Goal: Task Accomplishment & Management: Use online tool/utility

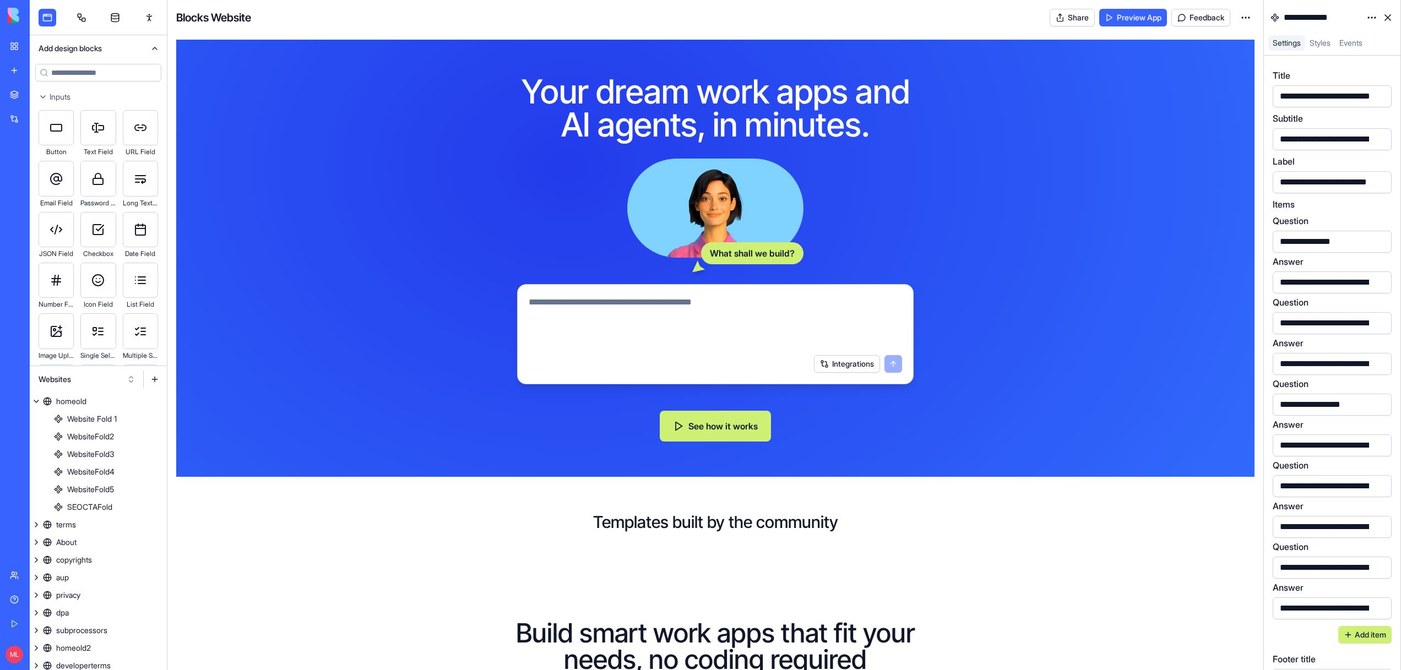
scroll to position [923, 0]
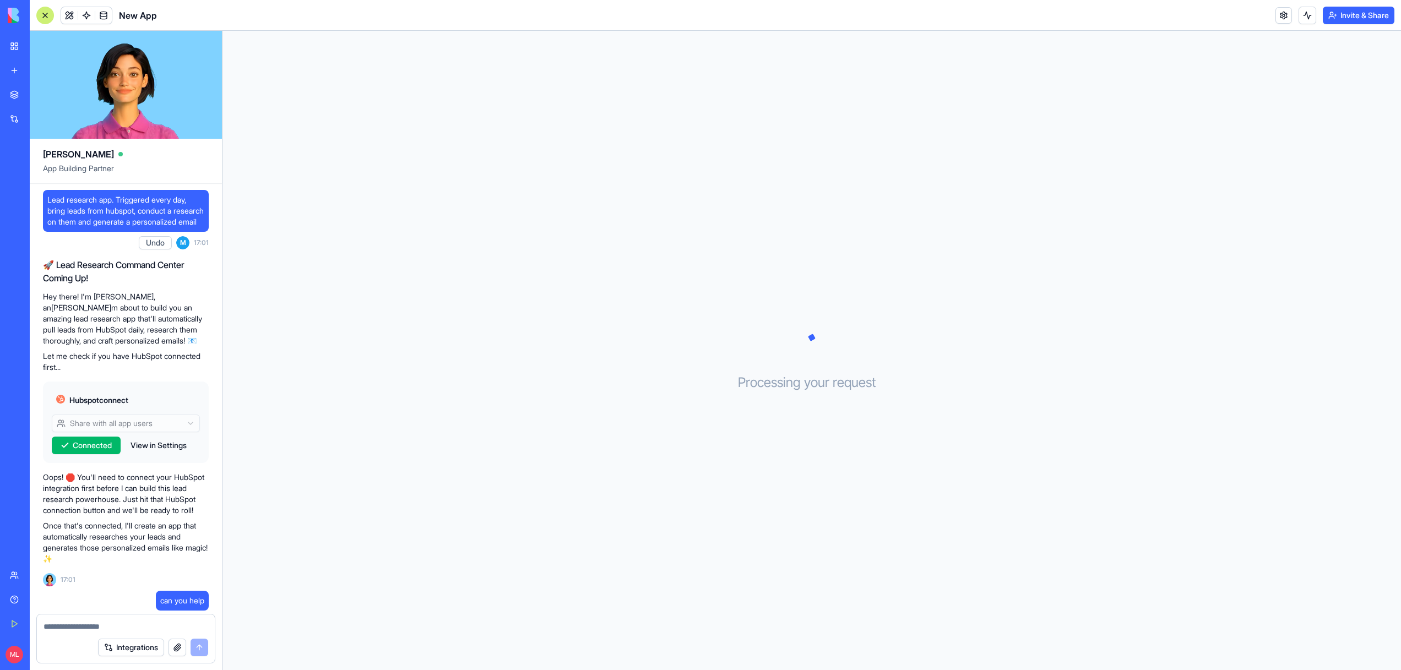
scroll to position [301, 0]
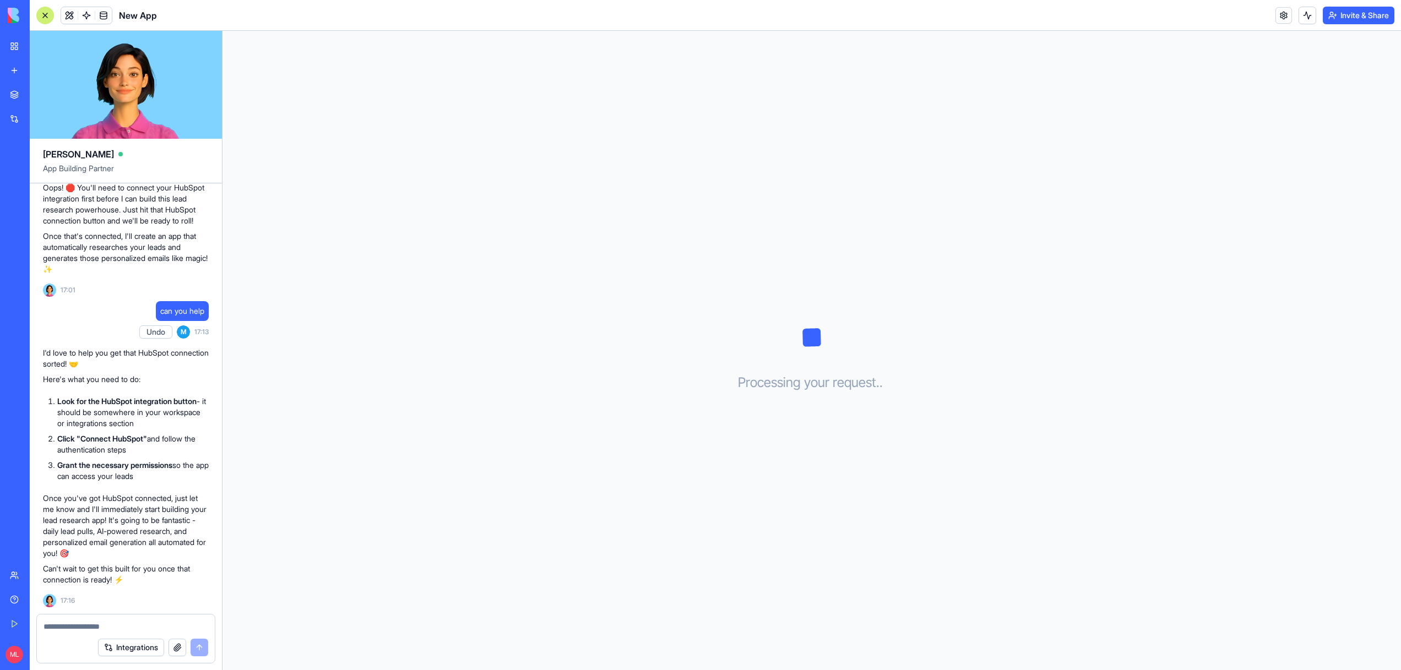
click at [10, 54] on link "My Workspace" at bounding box center [25, 46] width 44 height 22
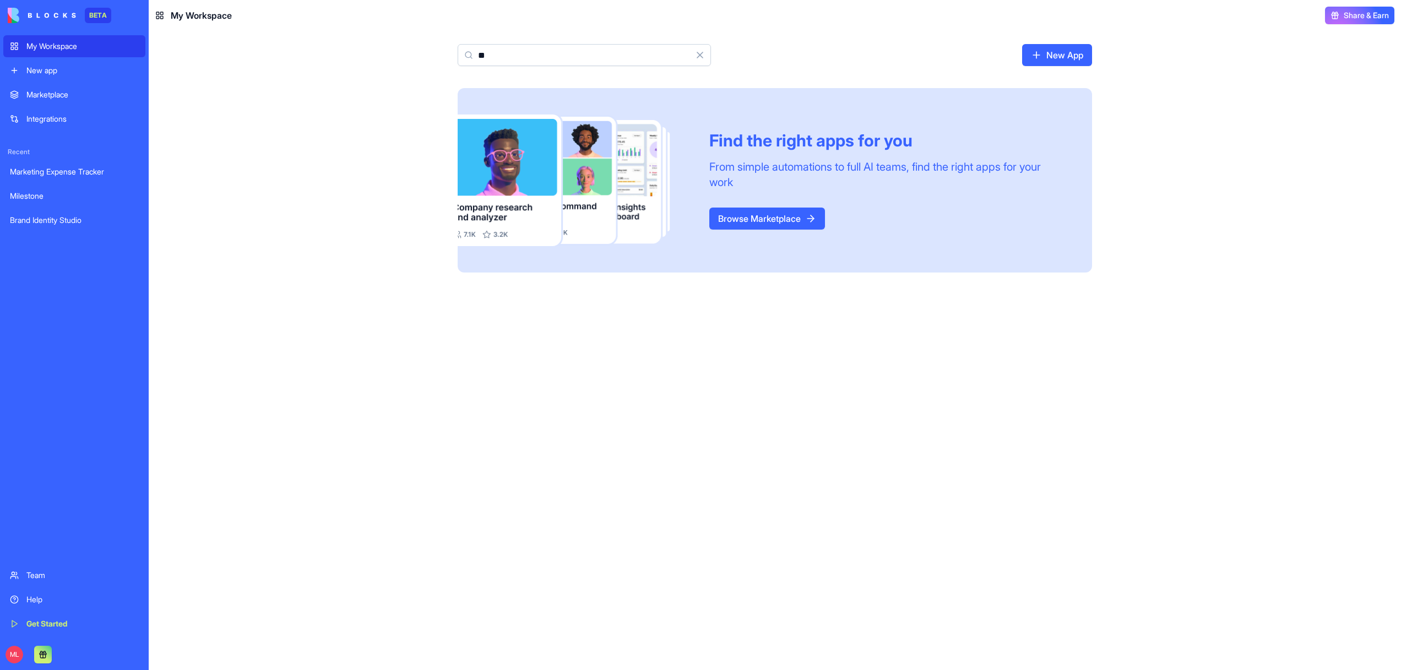
type input "*"
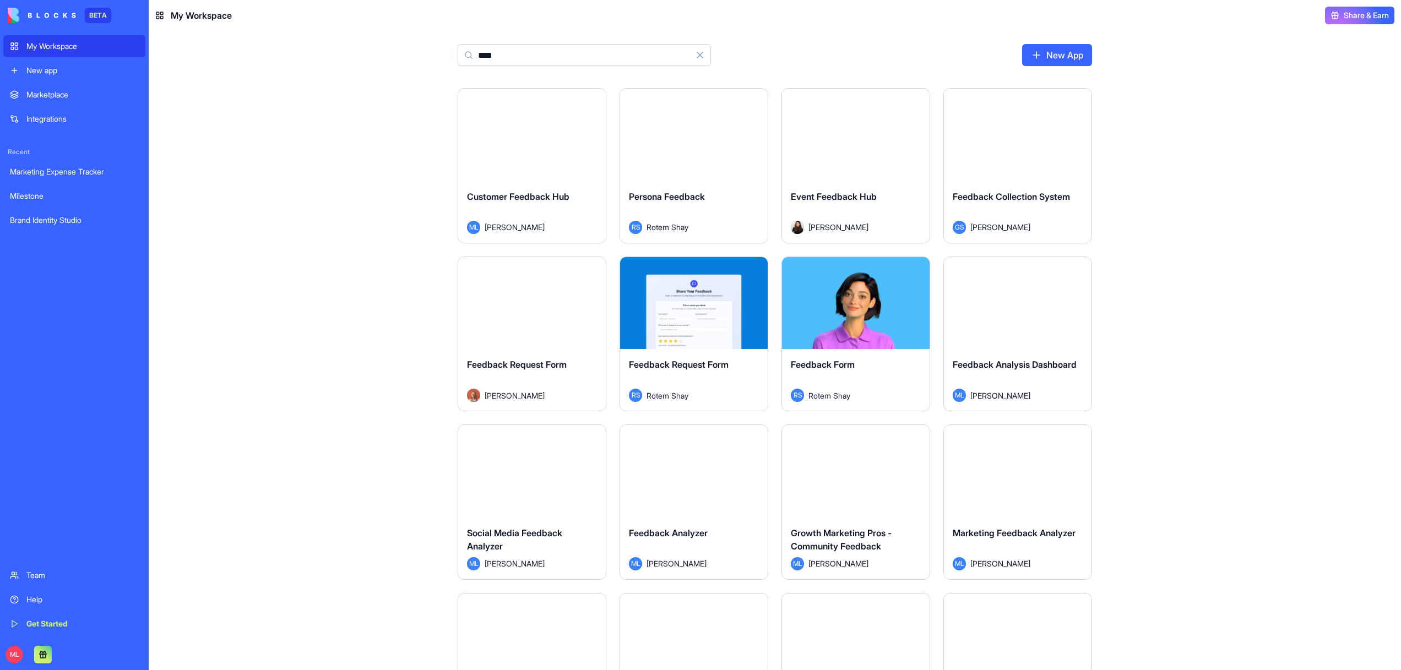
type input "****"
click at [556, 167] on div "Launch" at bounding box center [532, 135] width 148 height 93
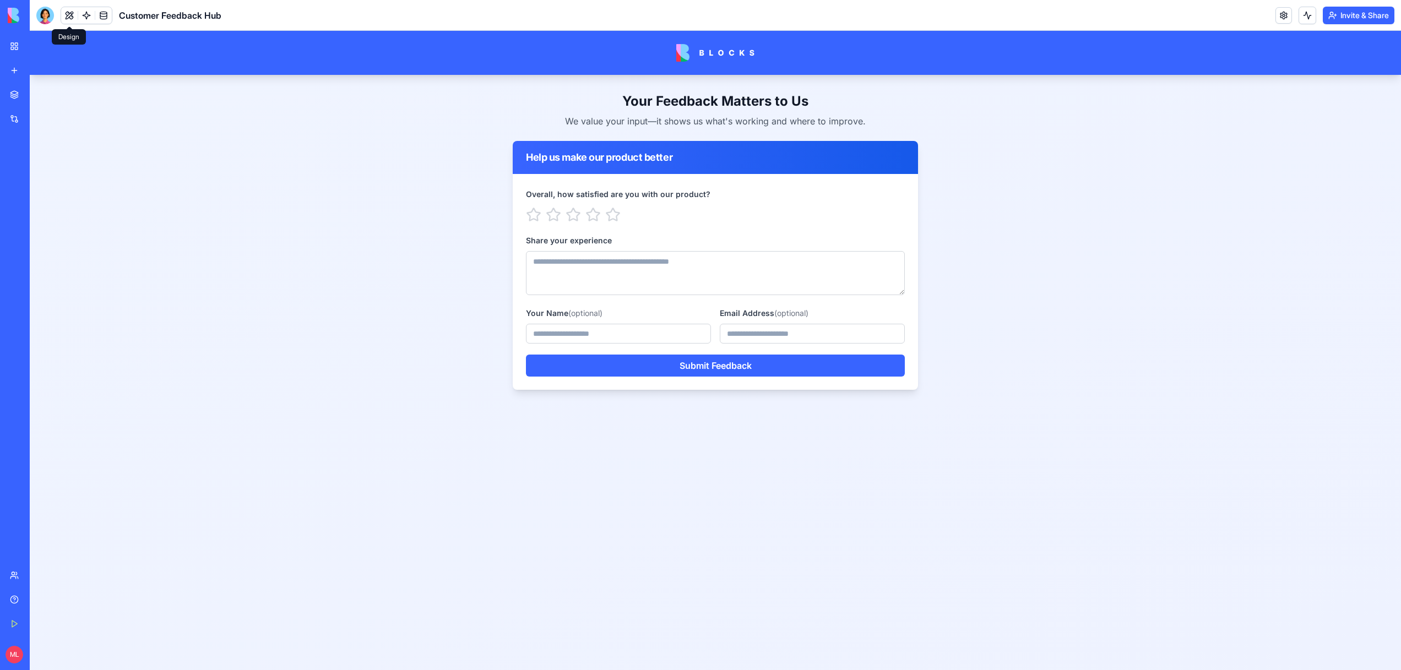
click at [68, 20] on button at bounding box center [69, 15] width 17 height 17
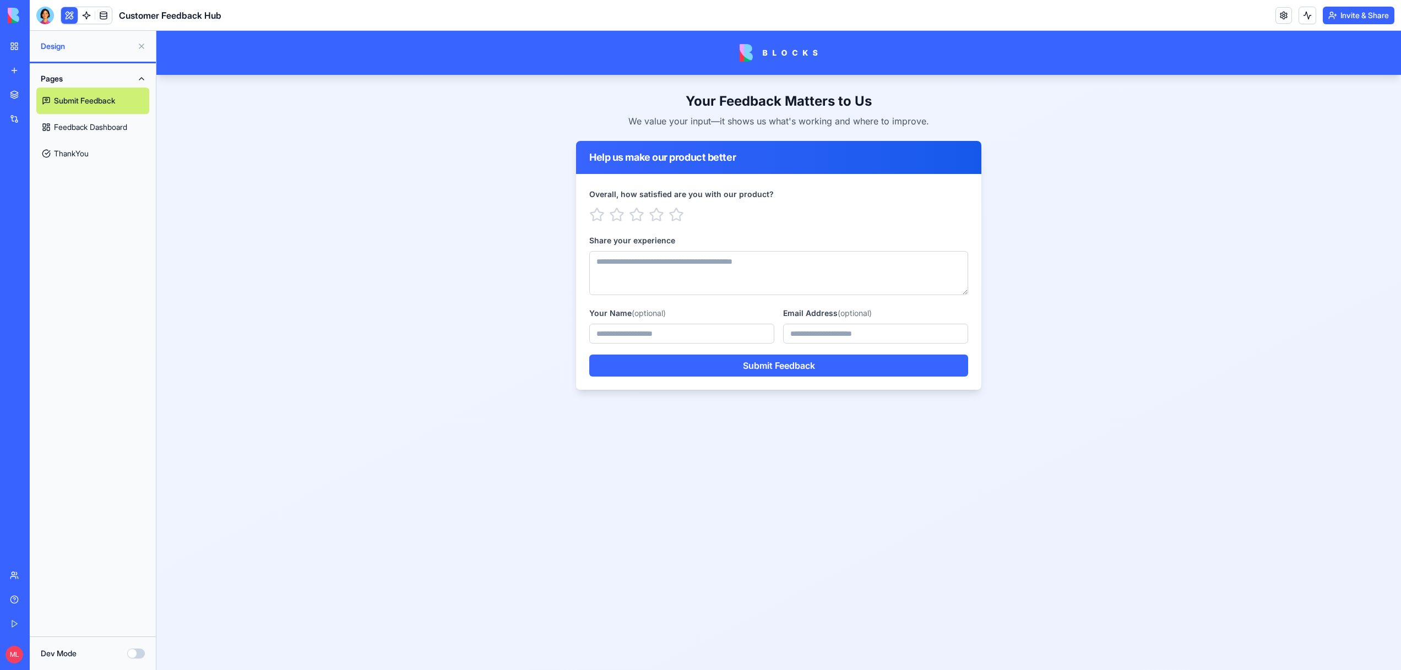
click at [84, 127] on link "Feedback Dashboard" at bounding box center [92, 127] width 113 height 26
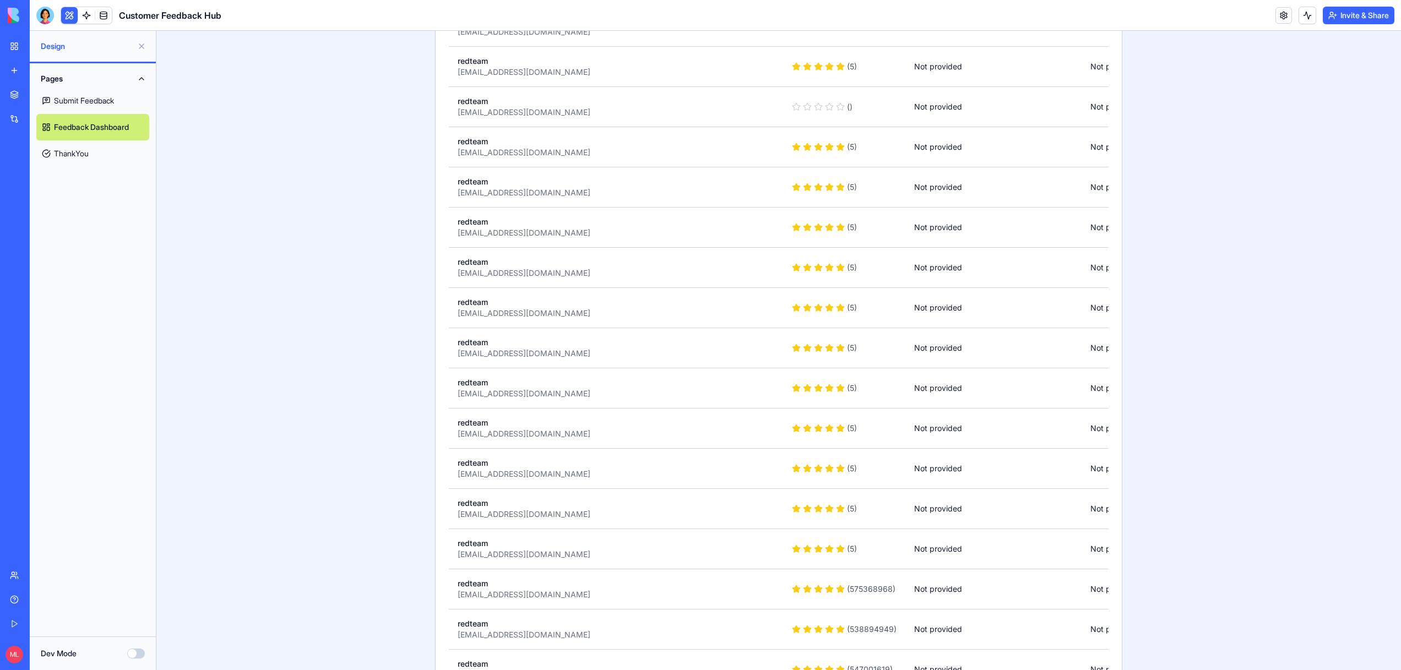
scroll to position [10764, 0]
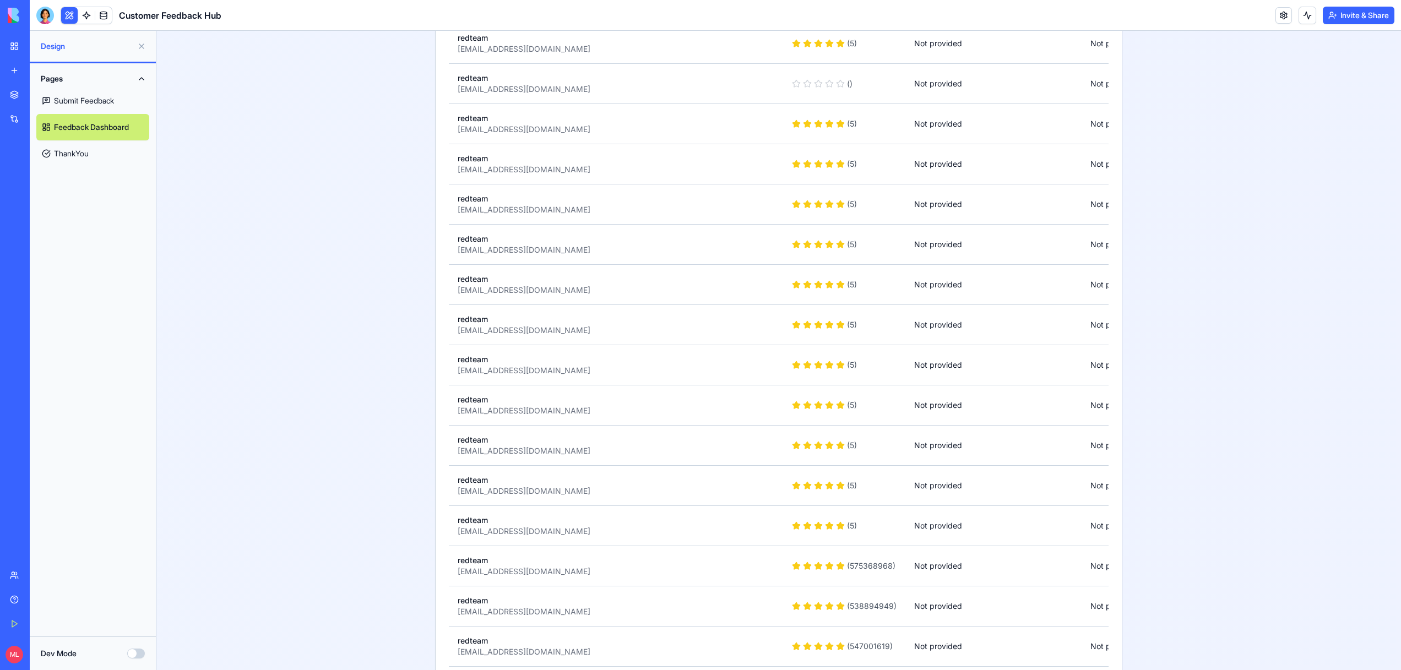
click at [1358, 15] on button "Invite & Share" at bounding box center [1359, 16] width 72 height 18
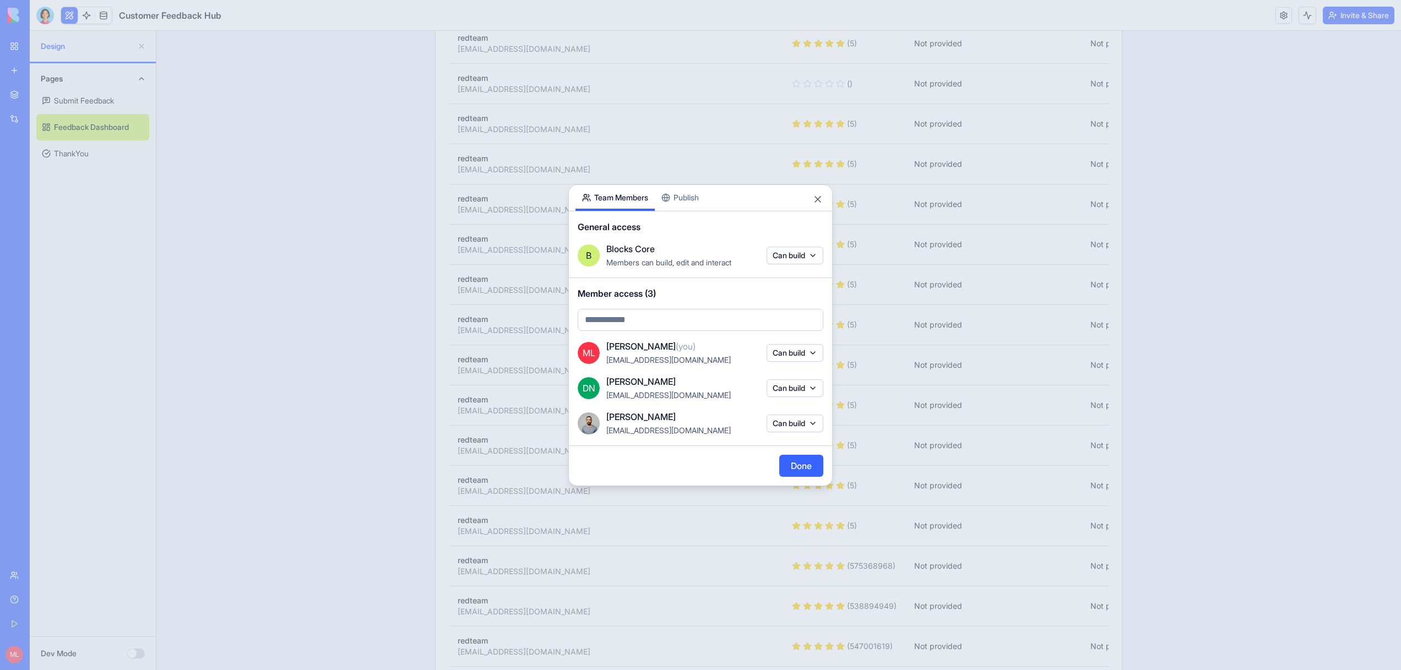
click at [1261, 256] on div at bounding box center [700, 335] width 1401 height 670
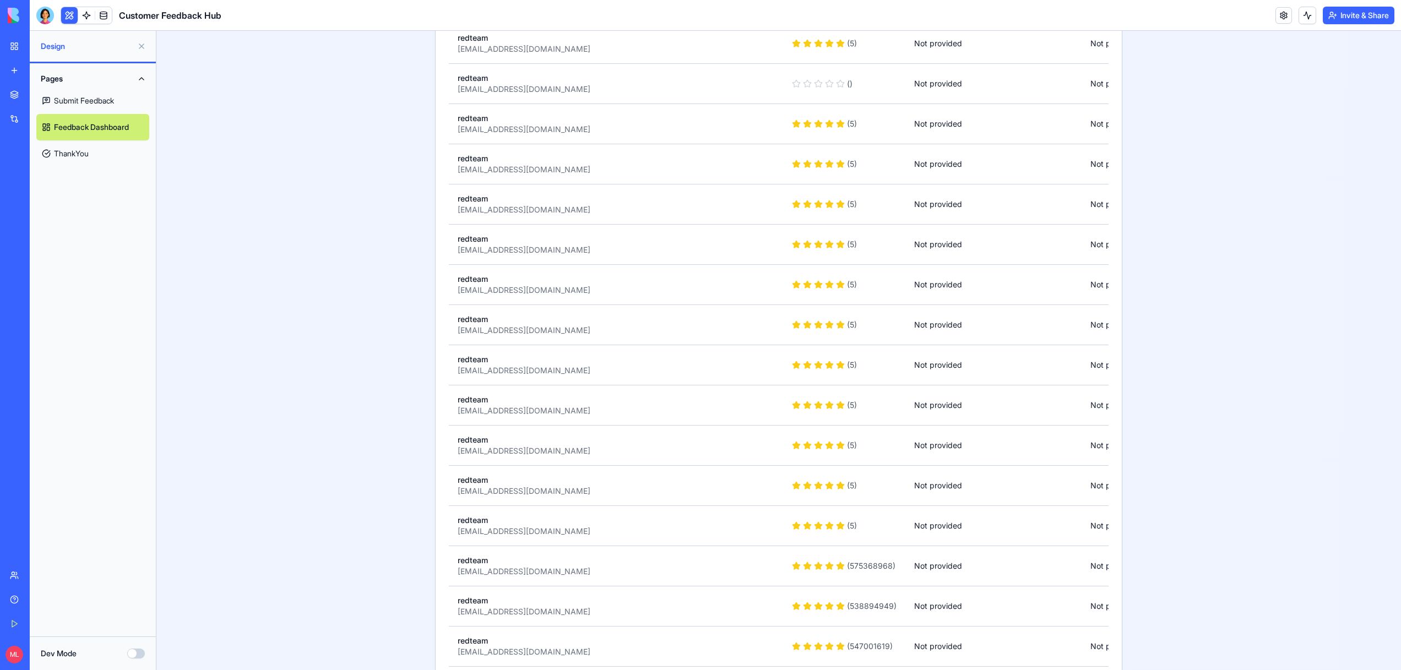
click at [1365, 15] on button "Invite & Share" at bounding box center [1359, 16] width 72 height 18
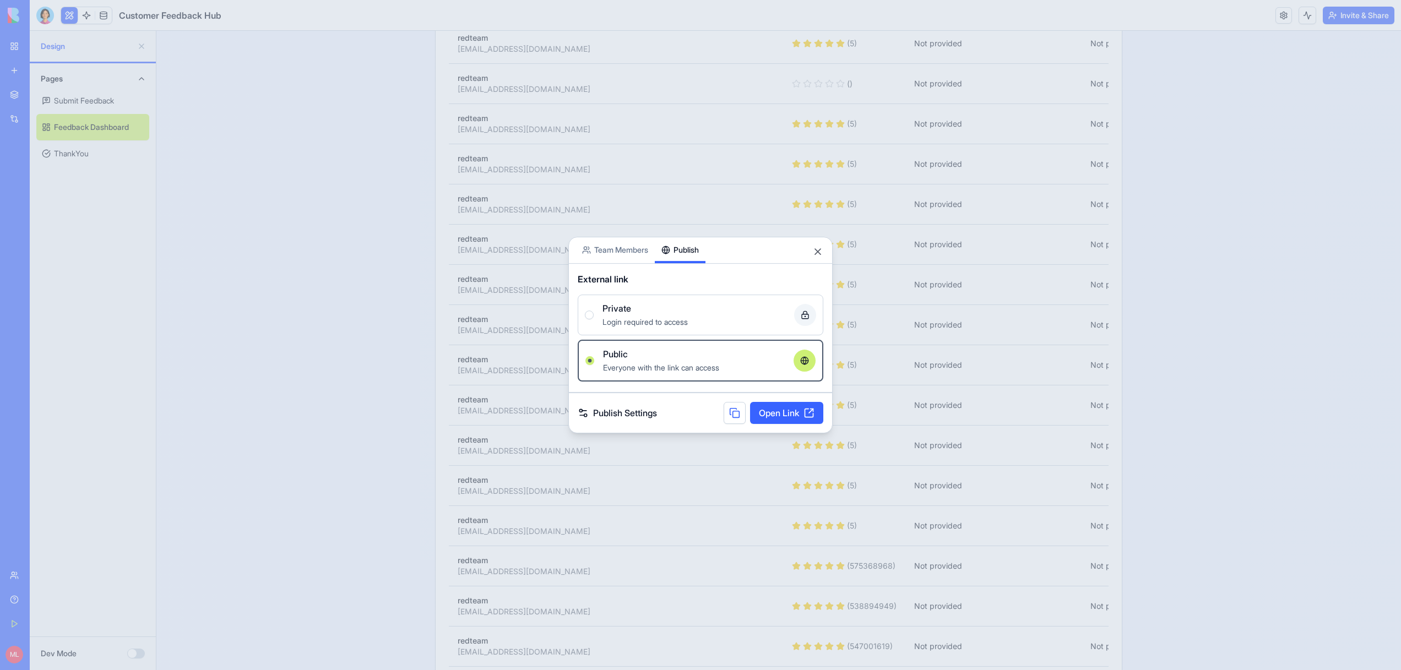
click at [661, 209] on body "BETA My Workspace New app Marketplace Integrations Recent Marketing Expense Tra…" at bounding box center [700, 335] width 1401 height 670
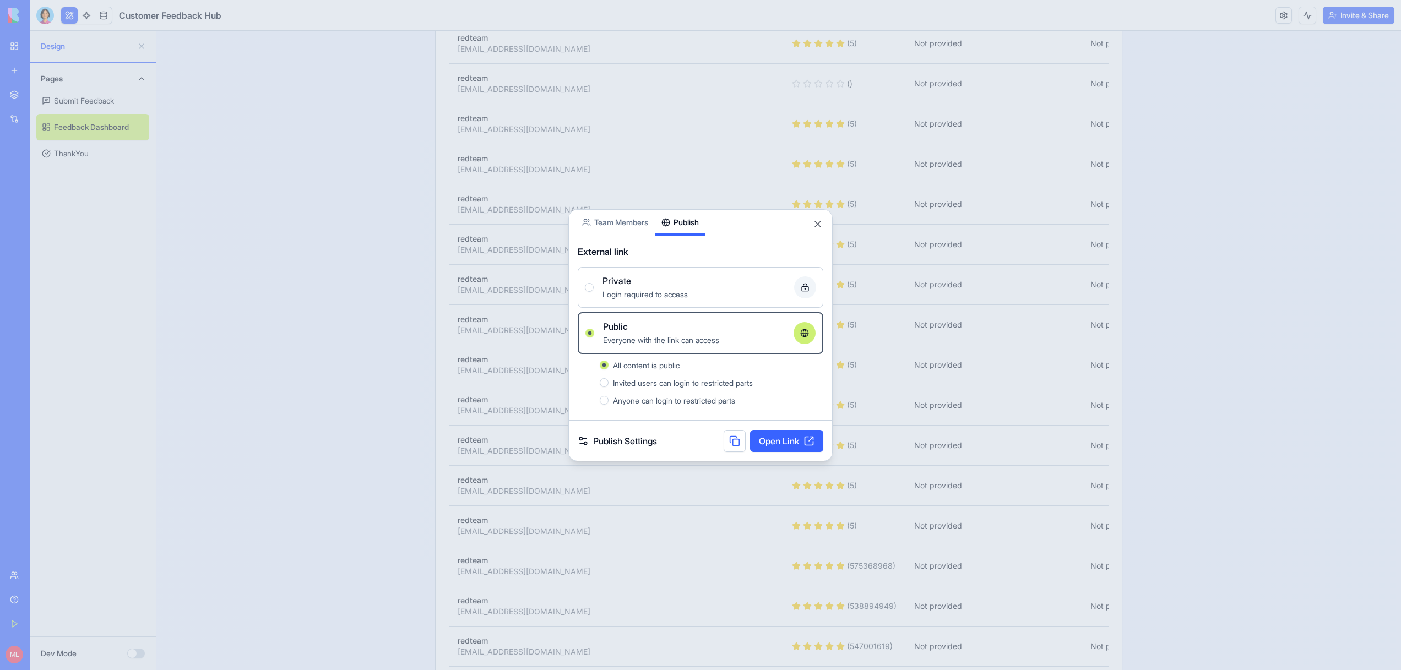
click at [643, 426] on div "Publish Settings Open Link" at bounding box center [700, 441] width 263 height 40
click at [643, 436] on link "Publish Settings" at bounding box center [617, 441] width 79 height 13
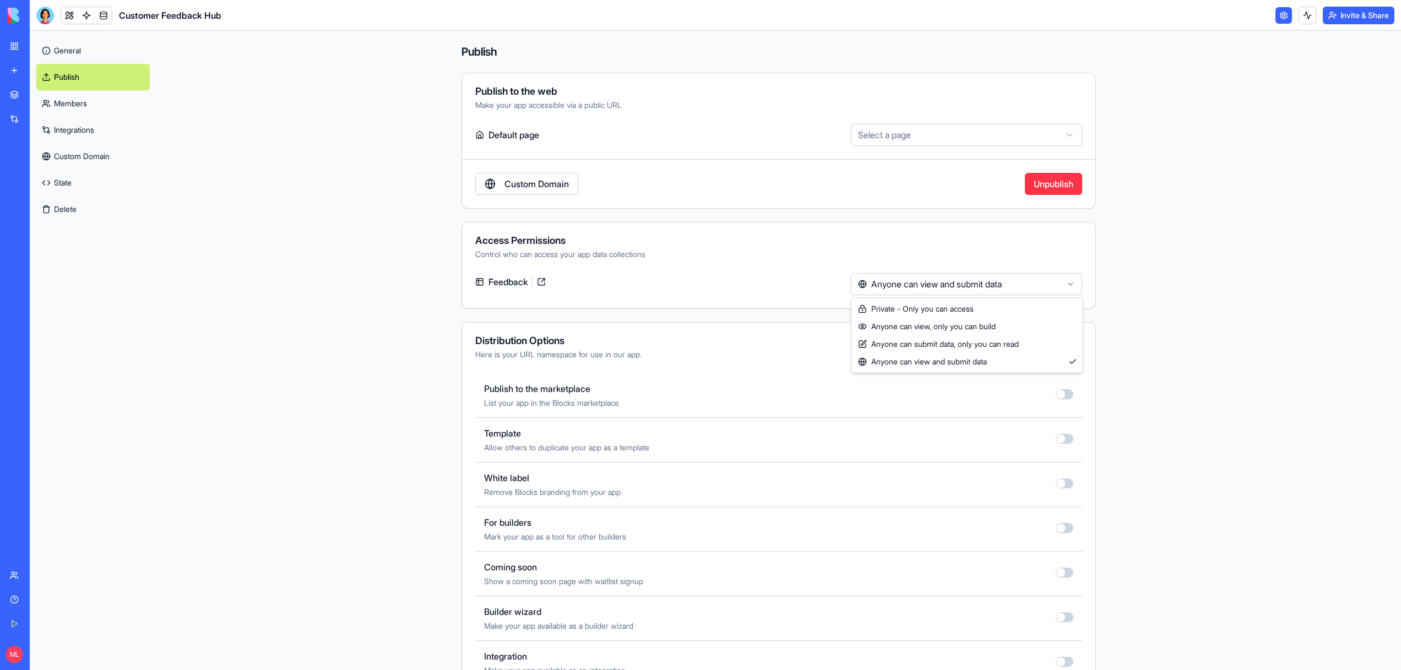
click at [972, 285] on html "**********" at bounding box center [700, 335] width 1401 height 670
click at [1147, 272] on main "**********" at bounding box center [778, 350] width 1245 height 639
click at [66, 11] on link at bounding box center [69, 15] width 17 height 17
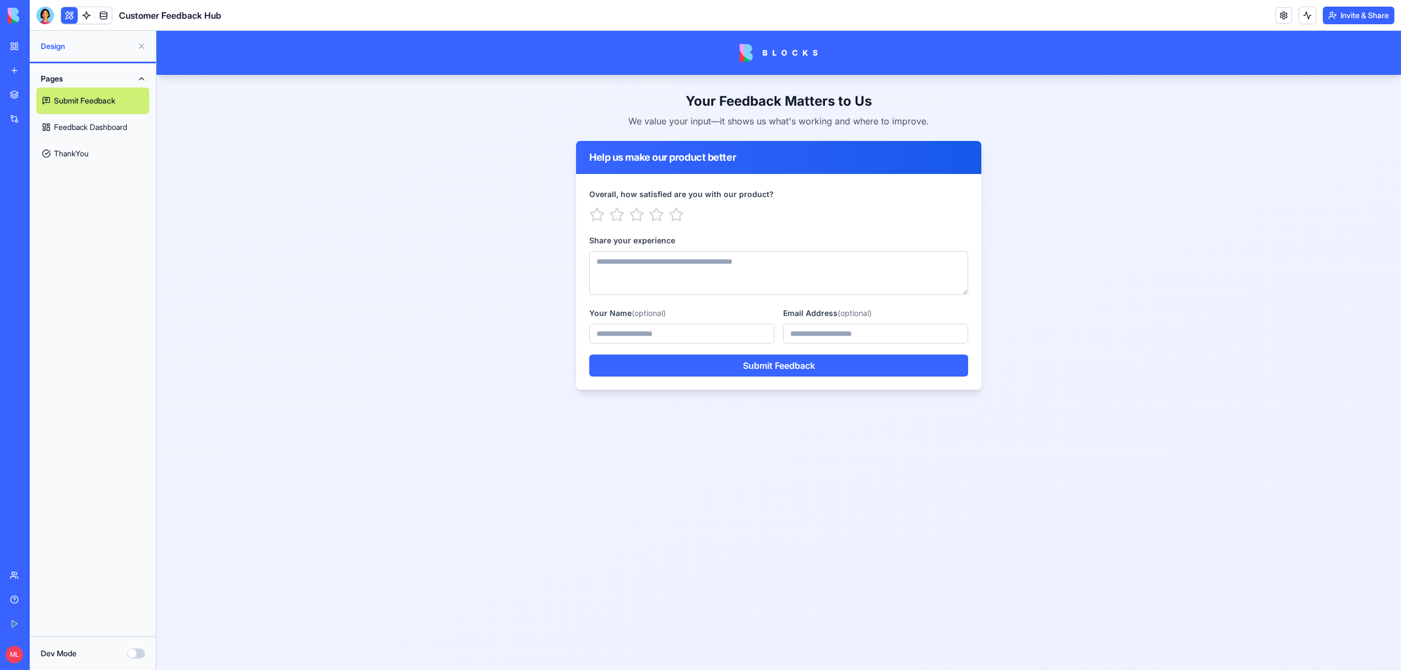
click at [95, 135] on link "Feedback Dashboard" at bounding box center [92, 127] width 113 height 26
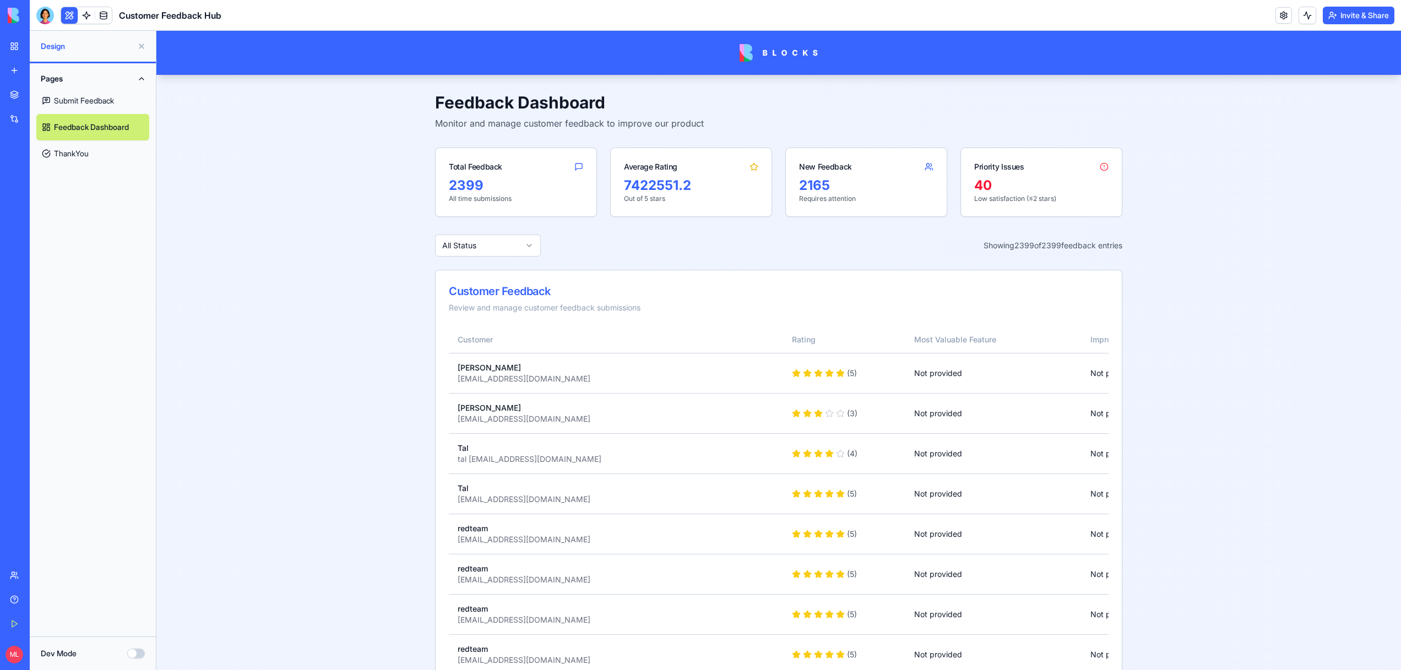
click at [80, 148] on link "ThankYou" at bounding box center [92, 153] width 113 height 26
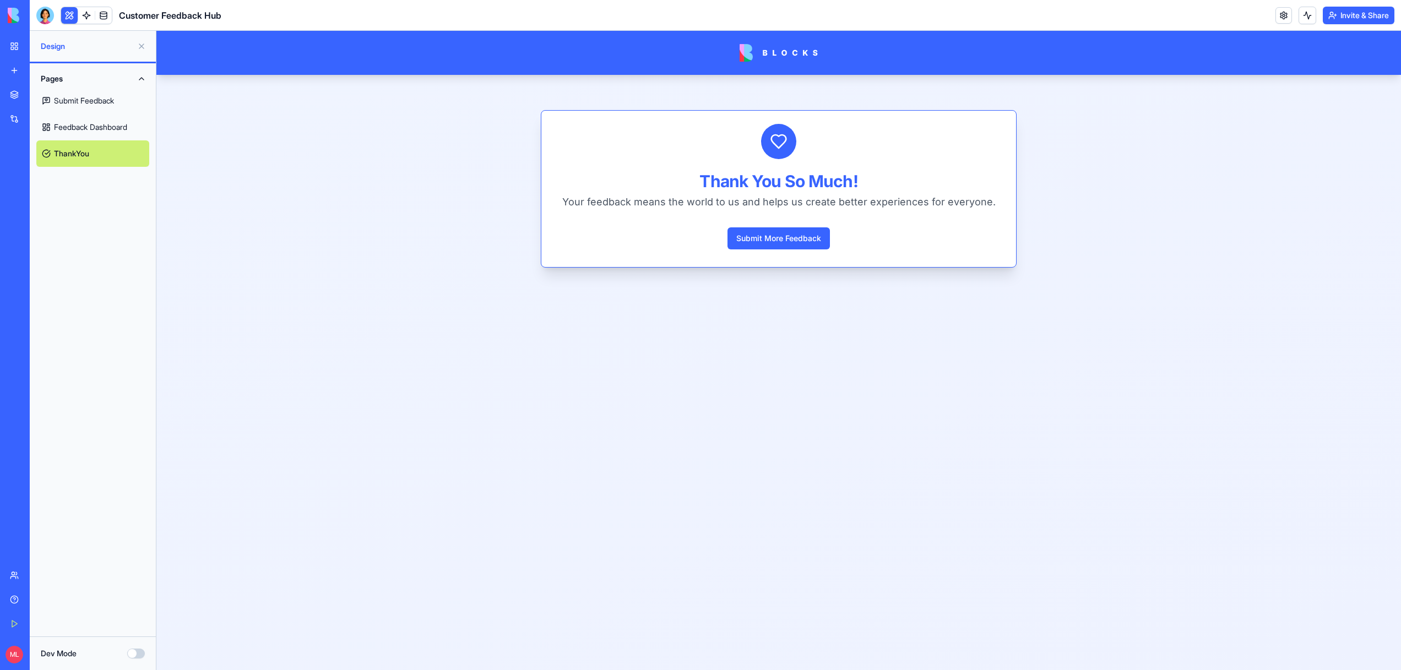
click at [79, 140] on link "ThankYou" at bounding box center [92, 153] width 113 height 26
click at [78, 131] on link "Feedback Dashboard" at bounding box center [92, 127] width 113 height 26
